Goal: Task Accomplishment & Management: Use online tool/utility

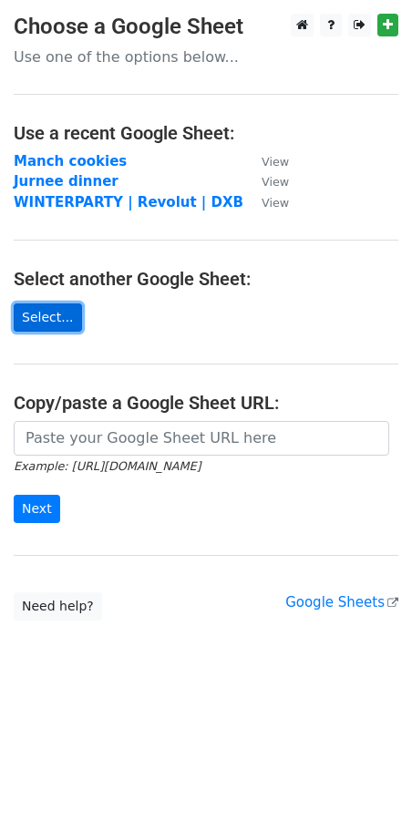
click at [43, 314] on link "Select..." at bounding box center [48, 317] width 68 height 28
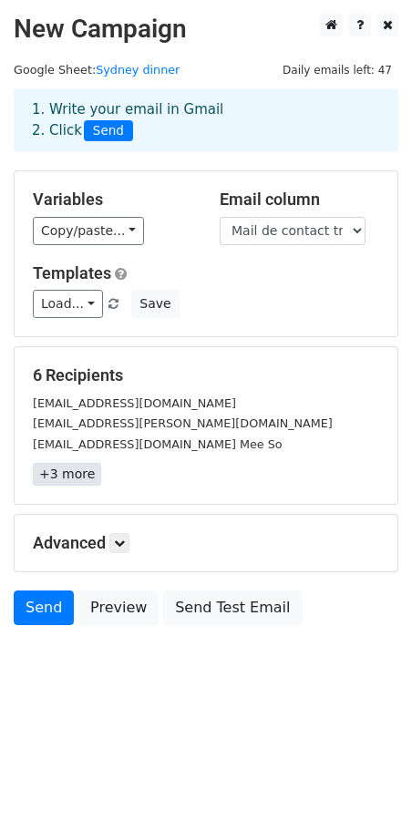
click at [58, 478] on link "+3 more" at bounding box center [67, 474] width 68 height 23
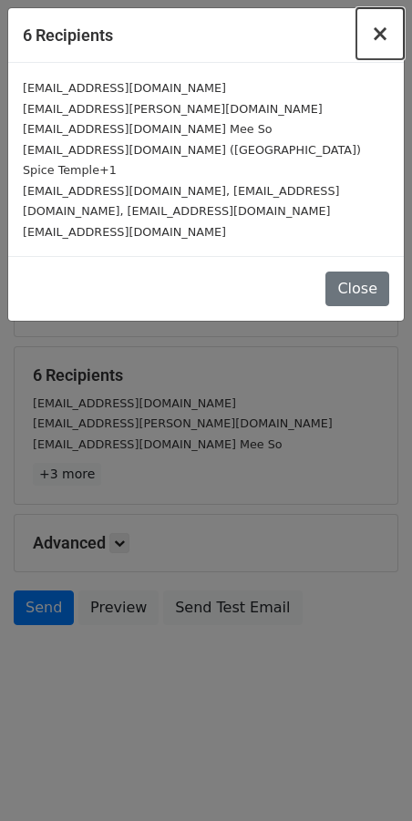
click at [385, 37] on span "×" at bounding box center [380, 34] width 18 height 26
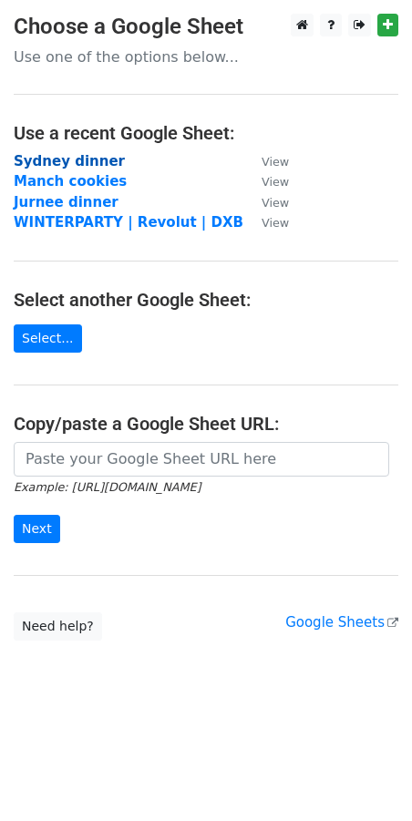
click at [81, 159] on strong "Sydney dinner" at bounding box center [69, 161] width 111 height 16
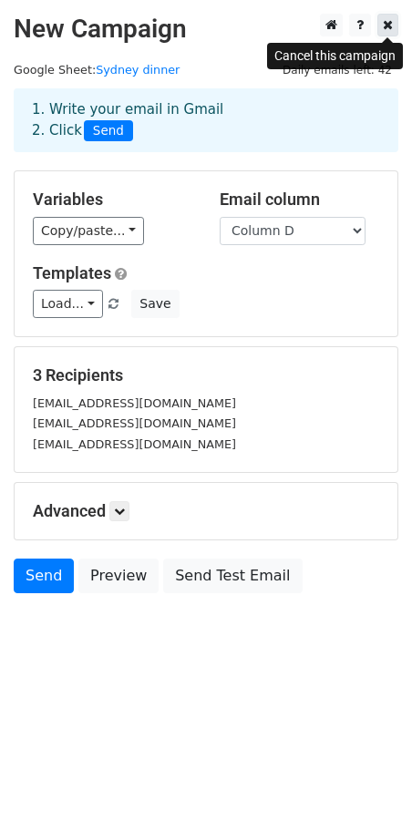
click at [384, 26] on icon at bounding box center [388, 24] width 10 height 13
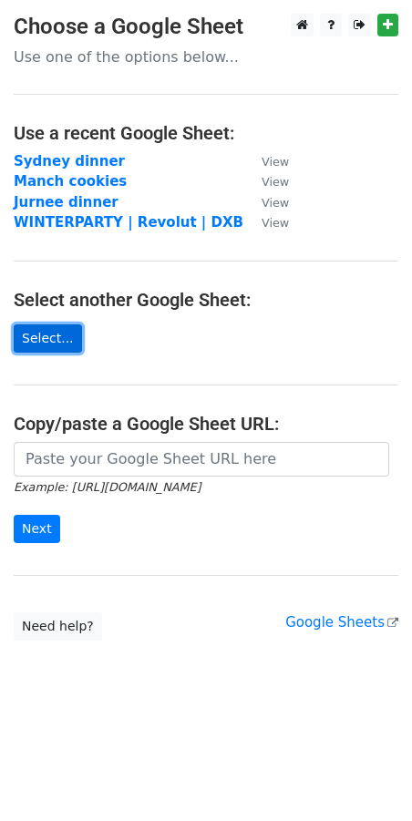
click at [43, 346] on link "Select..." at bounding box center [48, 338] width 68 height 28
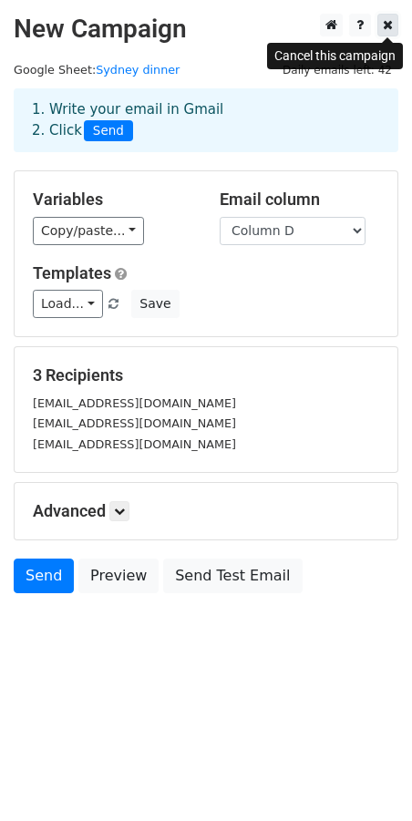
click at [387, 26] on icon at bounding box center [388, 24] width 10 height 13
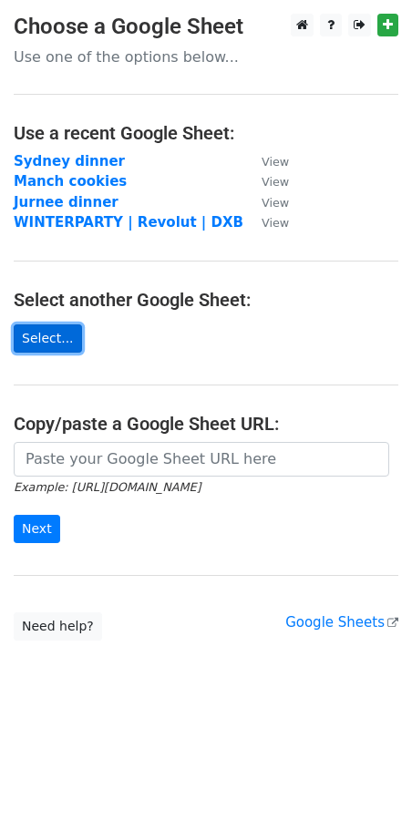
click at [47, 342] on link "Select..." at bounding box center [48, 338] width 68 height 28
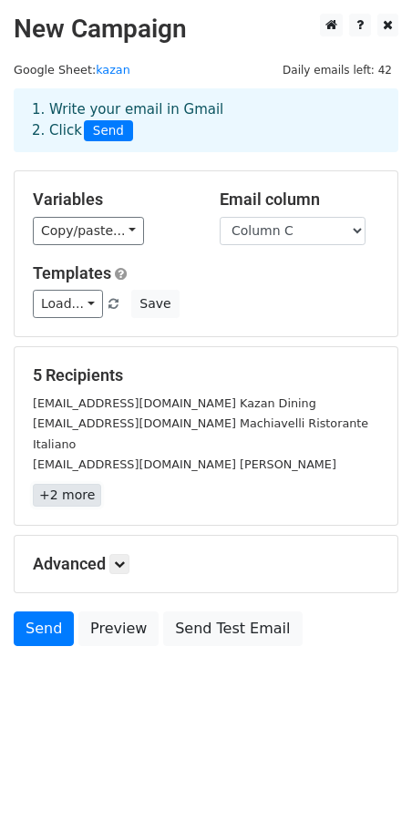
click at [59, 484] on link "+2 more" at bounding box center [67, 495] width 68 height 23
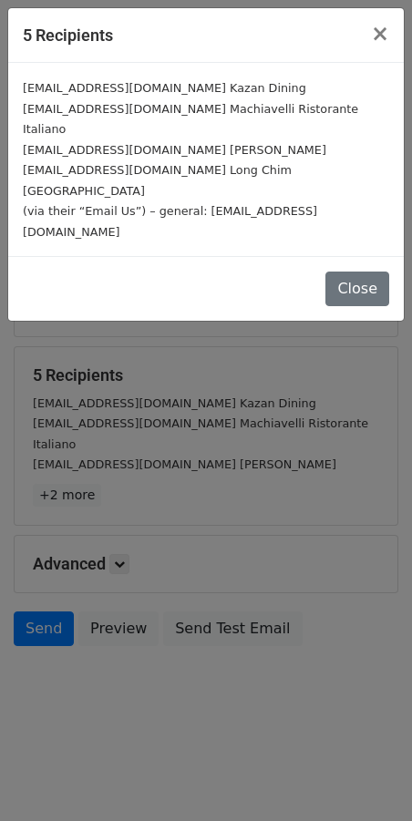
click at [62, 464] on div "5 Recipients × [EMAIL_ADDRESS][DOMAIN_NAME] Kazan Dining [EMAIL_ADDRESS][DOMAIN…" at bounding box center [206, 410] width 412 height 821
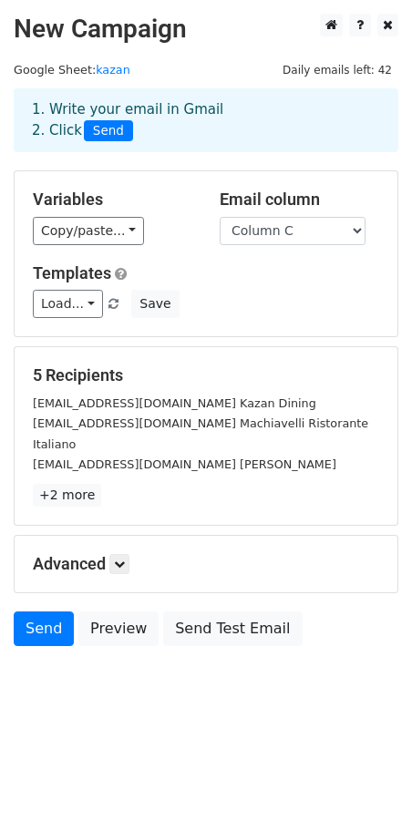
click at [115, 536] on div "Advanced Tracking Track Opens UTM Codes Track Clicks Filters Only include sprea…" at bounding box center [206, 564] width 383 height 56
click at [116, 554] on link at bounding box center [119, 564] width 20 height 20
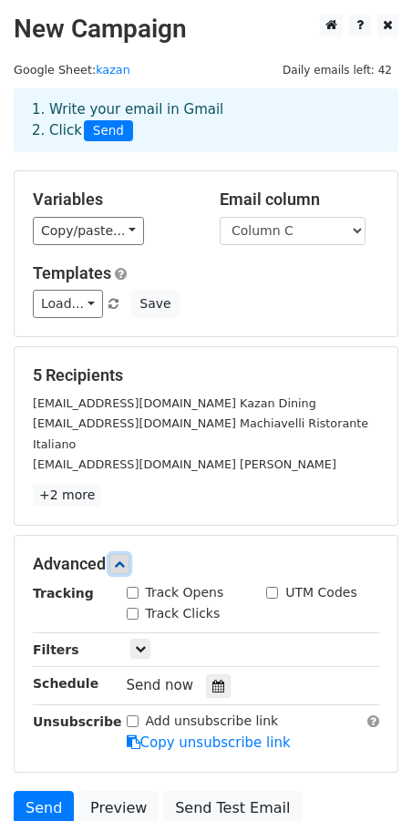
scroll to position [138, 0]
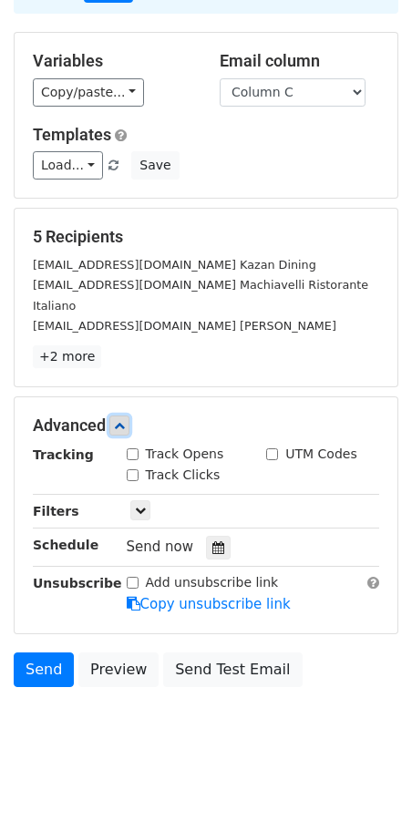
click at [122, 415] on link at bounding box center [119, 425] width 20 height 20
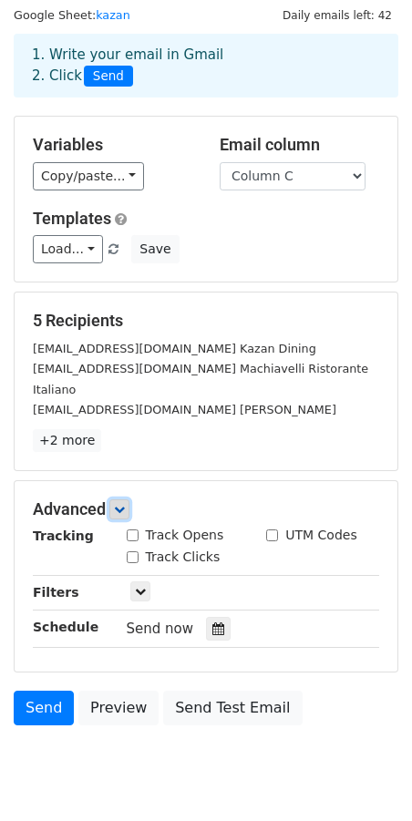
scroll to position [0, 0]
